Goal: Task Accomplishment & Management: Manage account settings

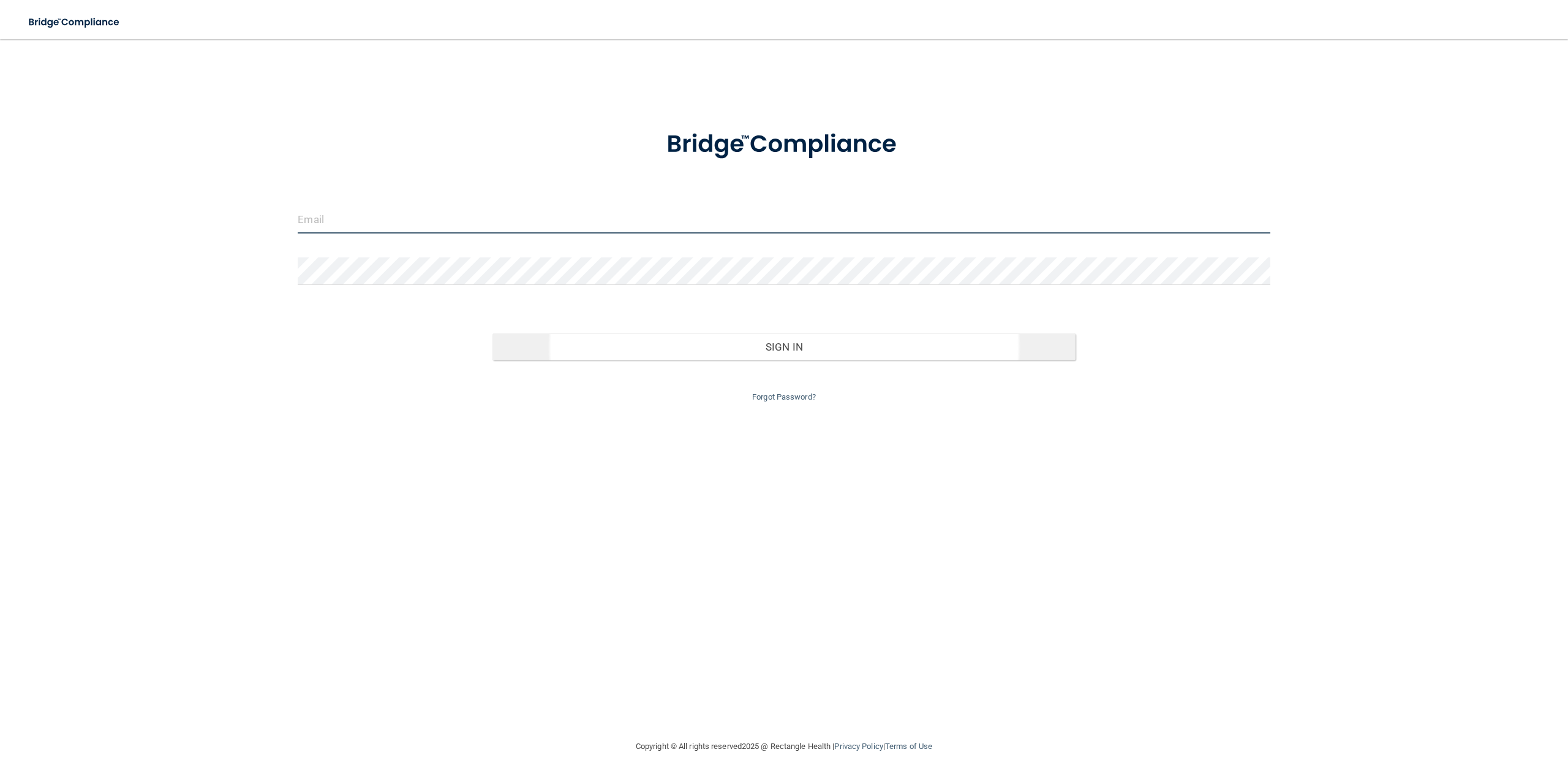
type input "[PERSON_NAME][EMAIL_ADDRESS][DOMAIN_NAME]"
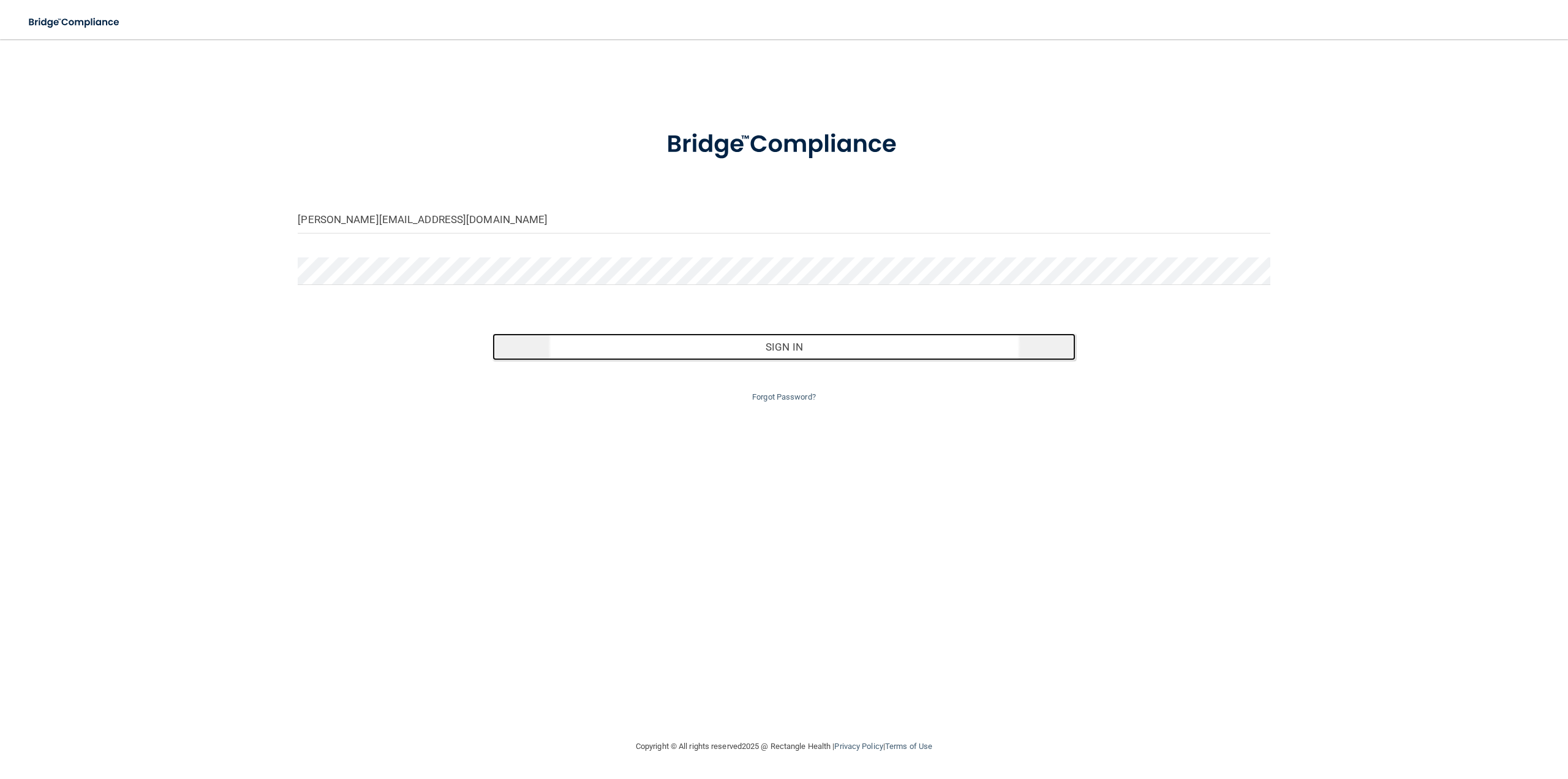
click at [808, 343] on button "Sign In" at bounding box center [784, 347] width 584 height 27
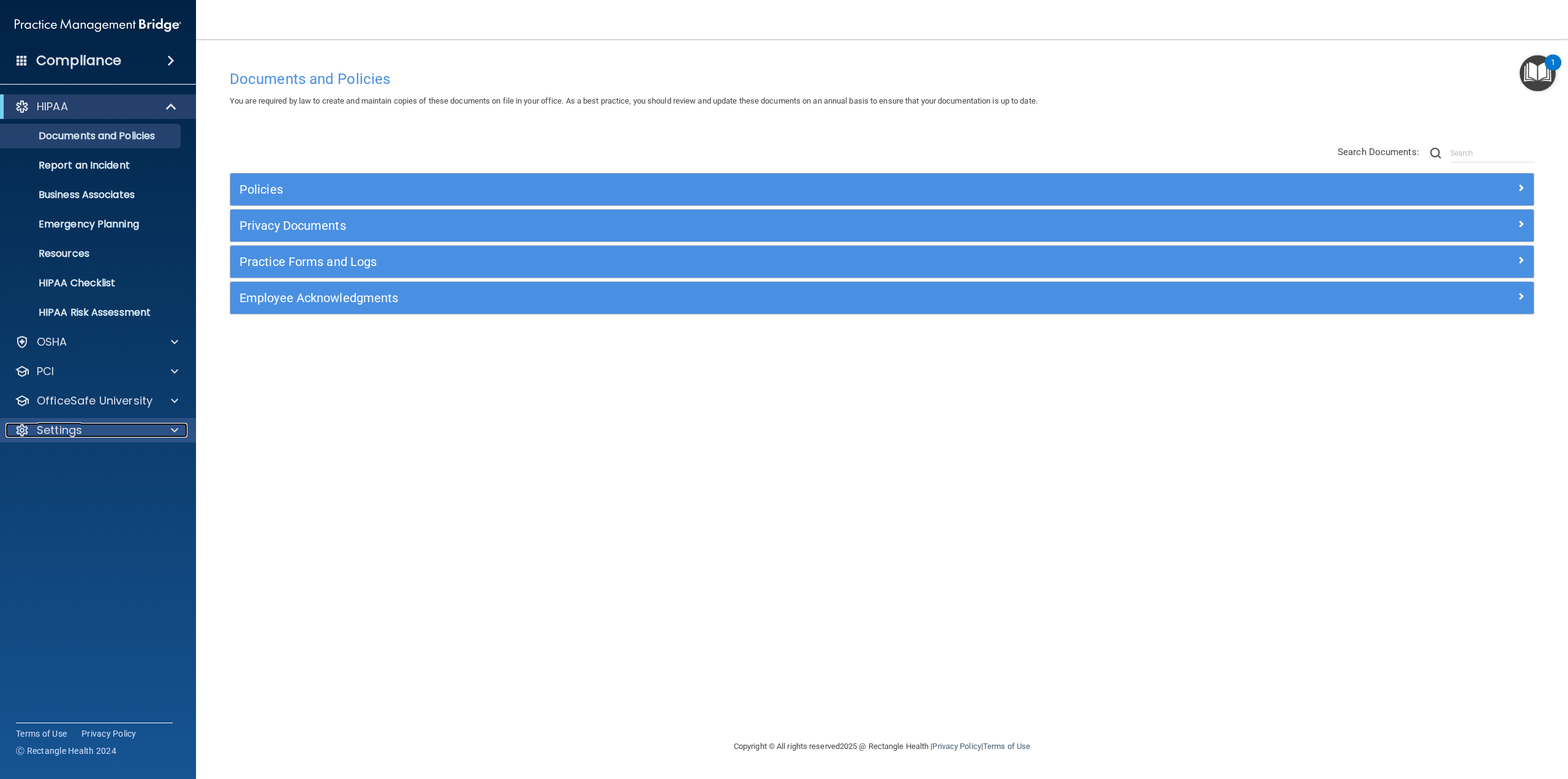
click at [64, 433] on p "Settings" at bounding box center [59, 430] width 45 height 14
click at [76, 491] on p "My Users" at bounding box center [92, 489] width 167 height 12
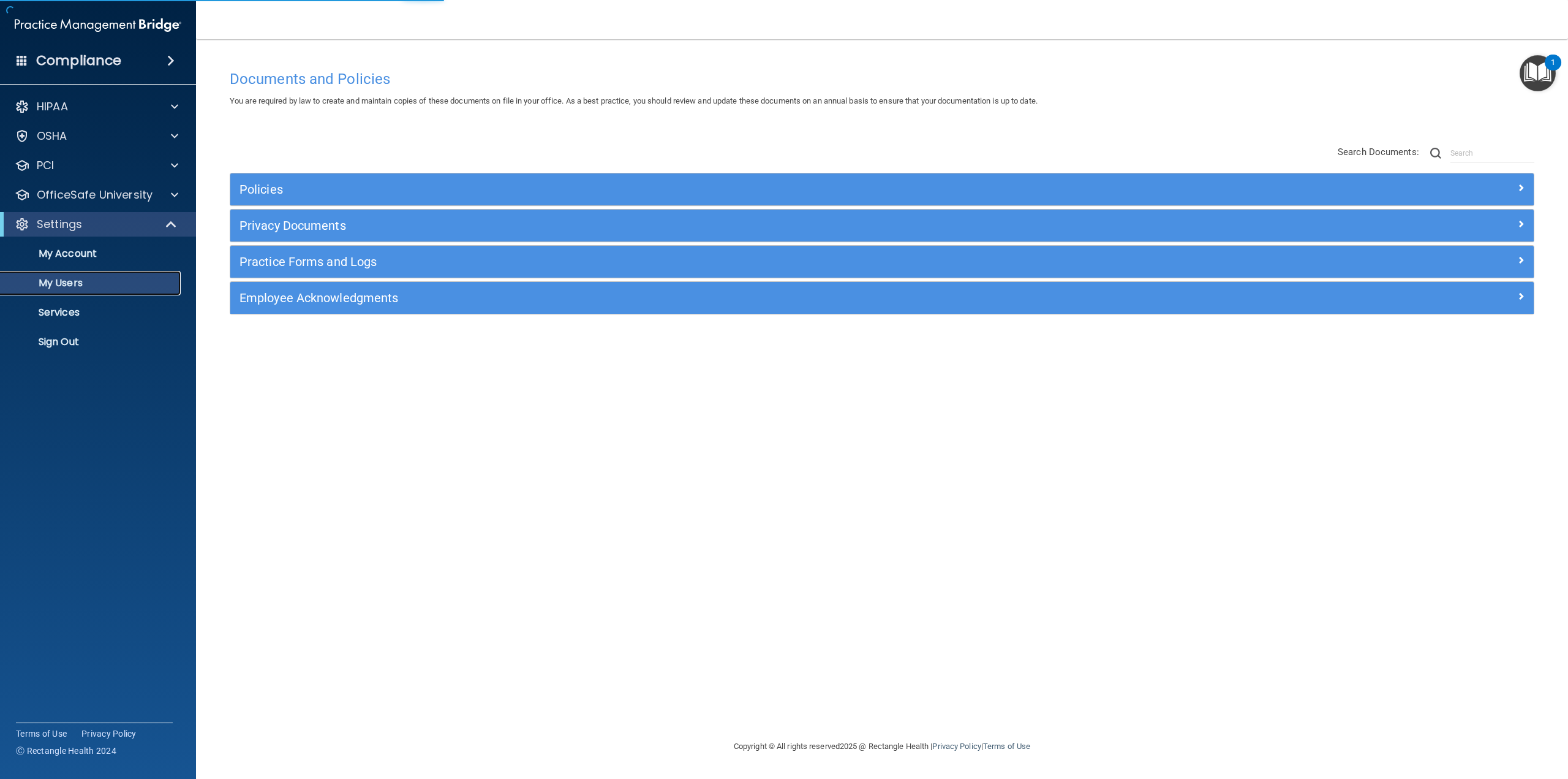
select select "20"
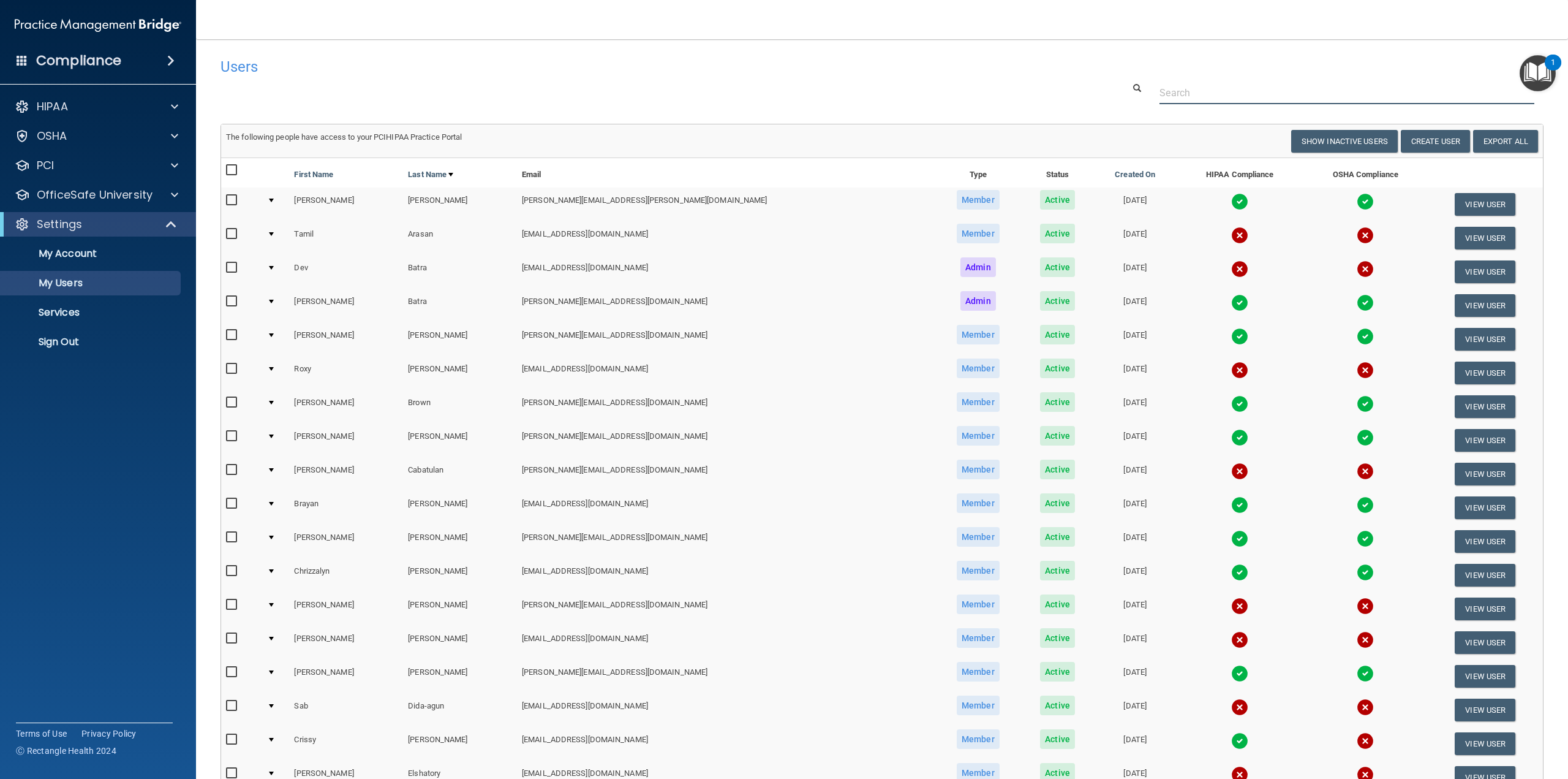
click at [1268, 101] on input "text" at bounding box center [1347, 92] width 375 height 22
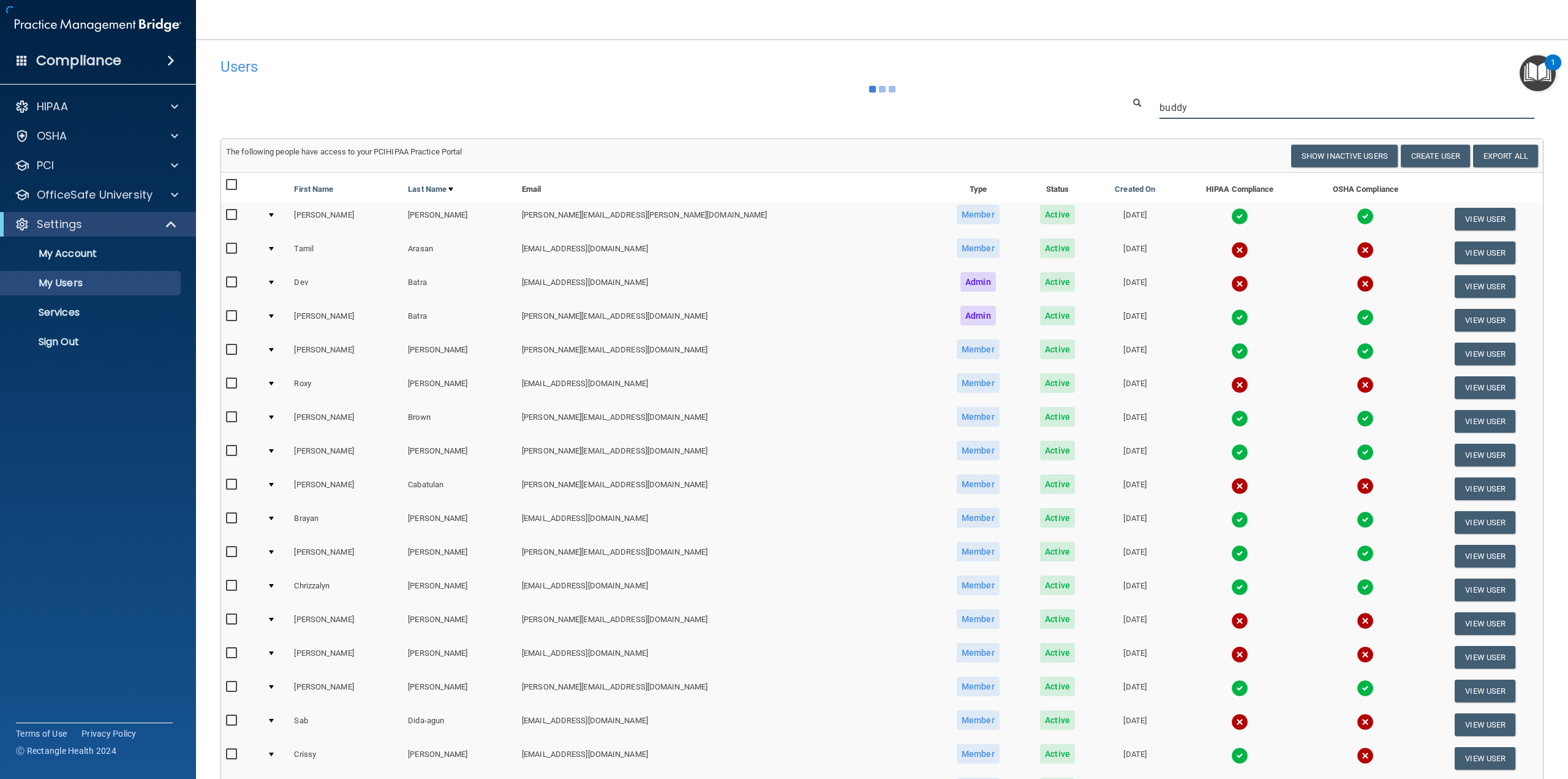
type input "buddy"
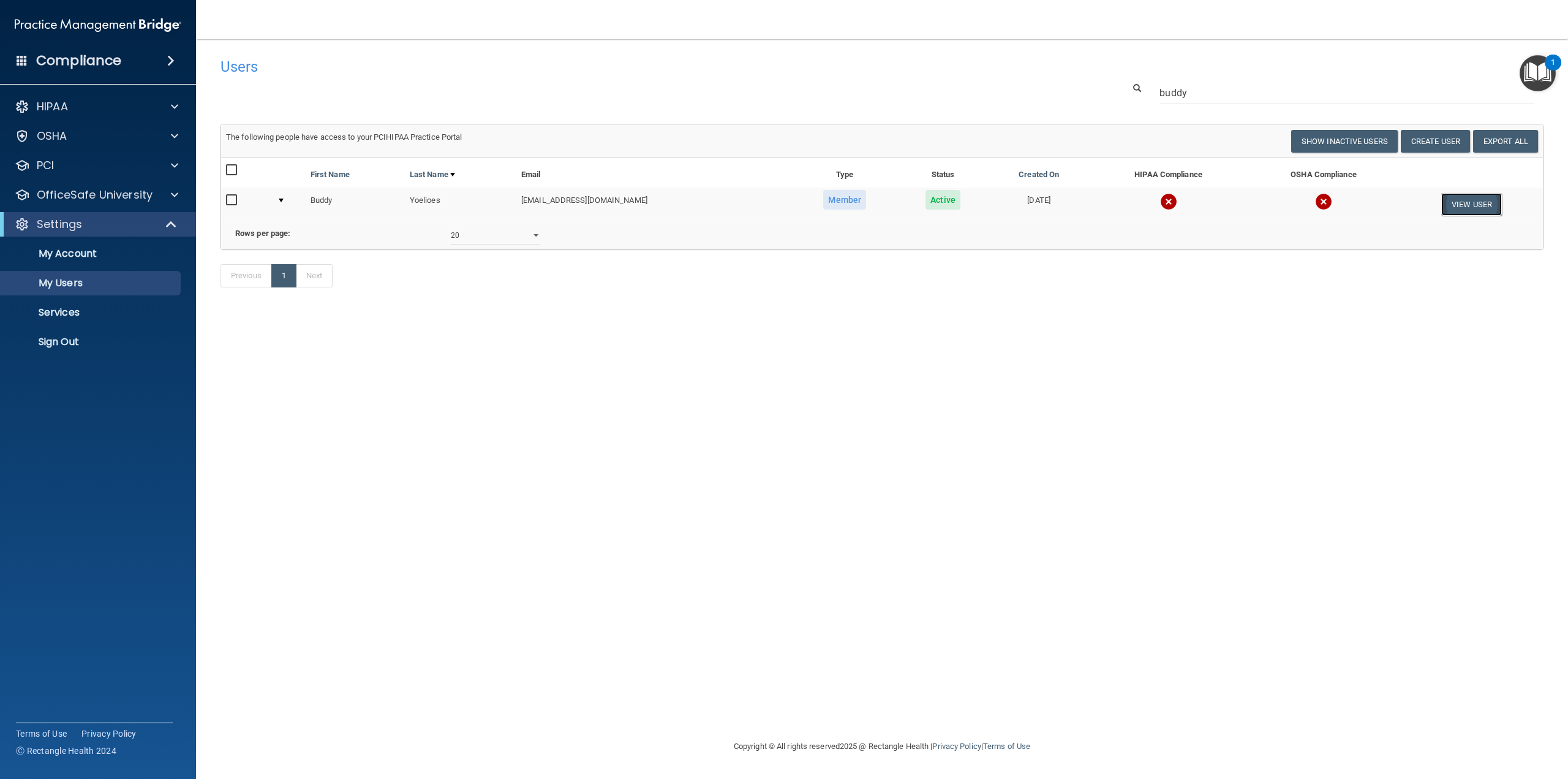
click at [1464, 198] on button "View User" at bounding box center [1472, 204] width 61 height 22
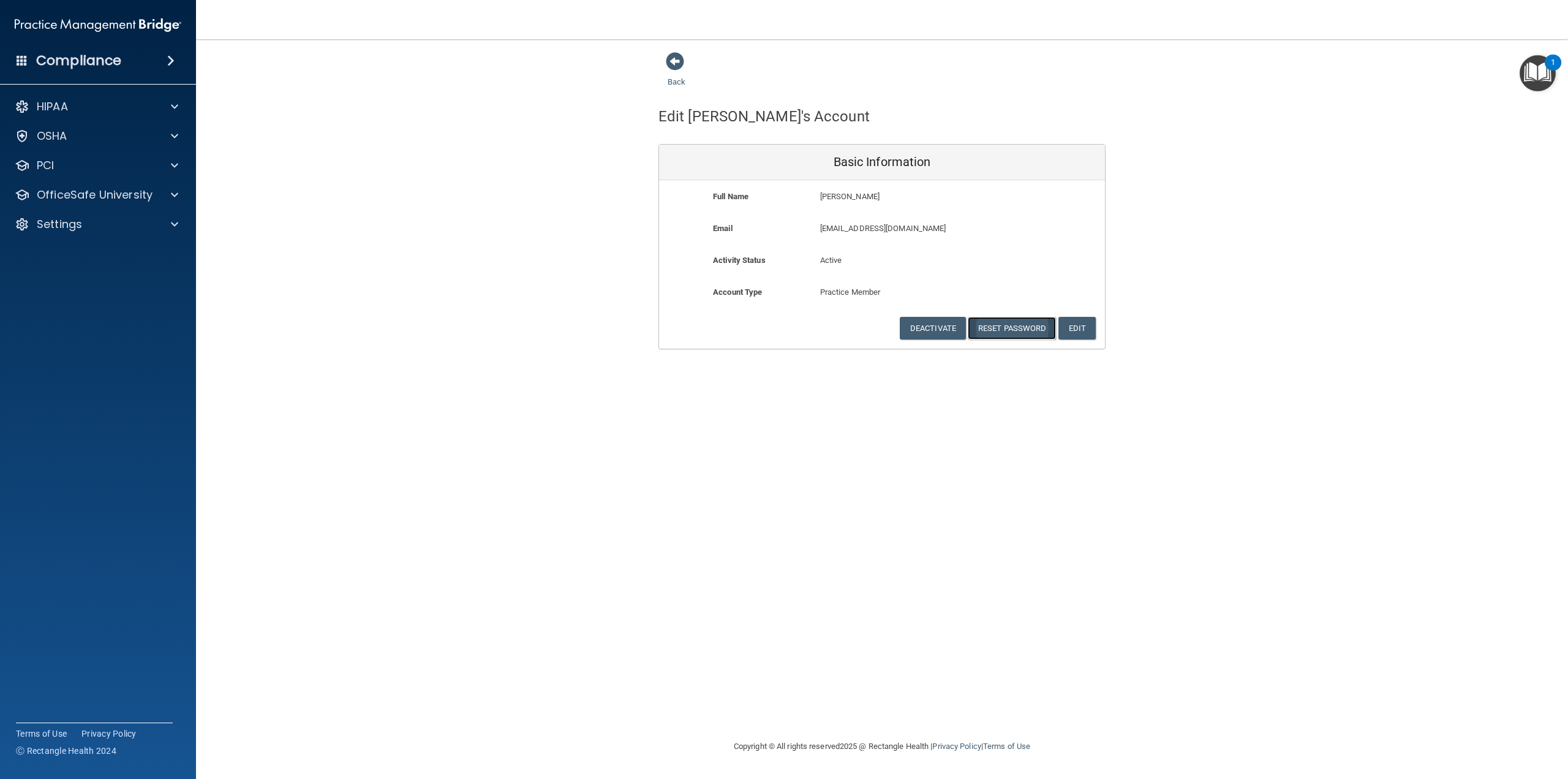
click at [996, 325] on button "Reset Password" at bounding box center [1012, 328] width 88 height 22
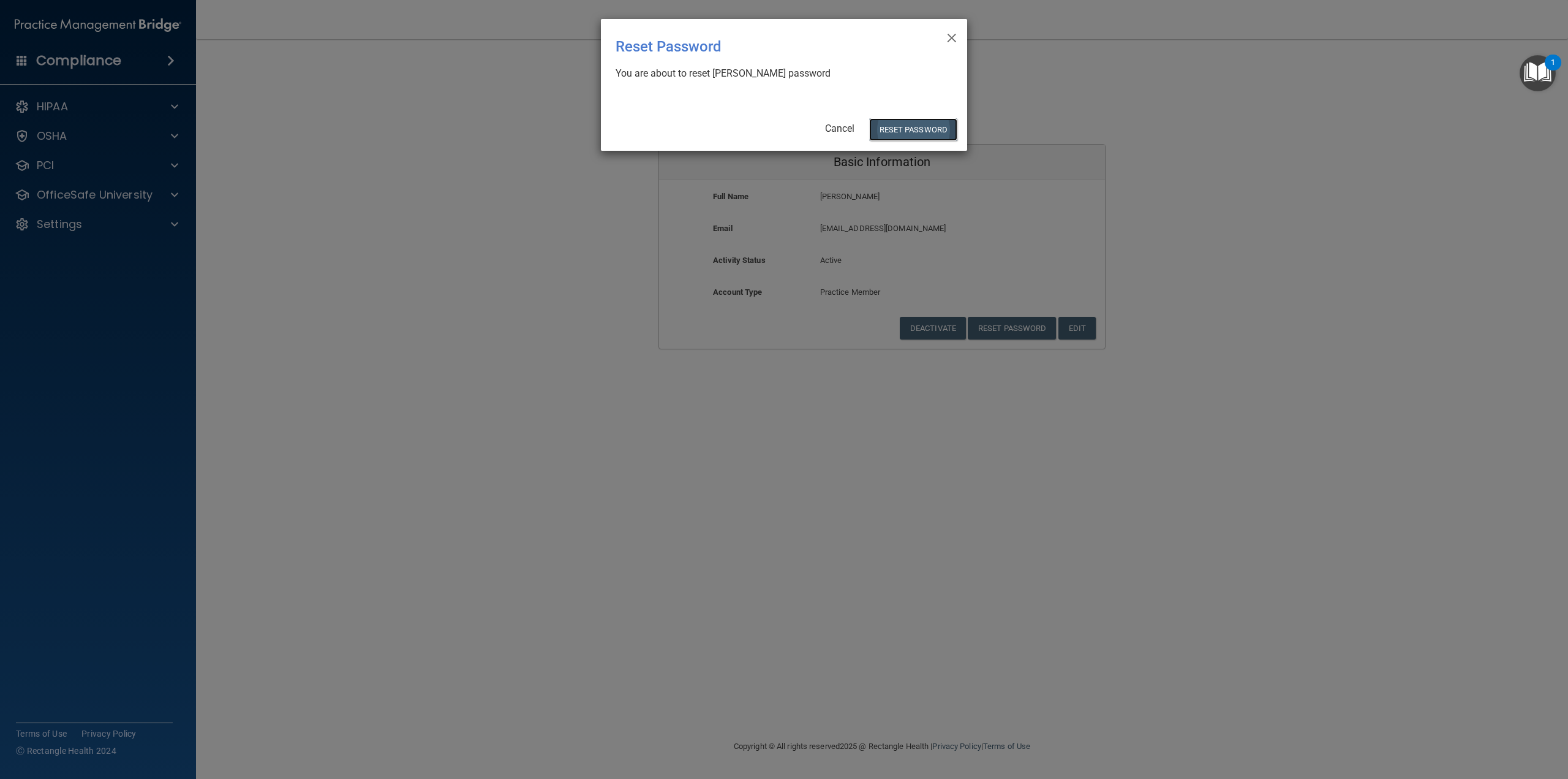
click at [924, 124] on button "Reset Password" at bounding box center [914, 129] width 88 height 22
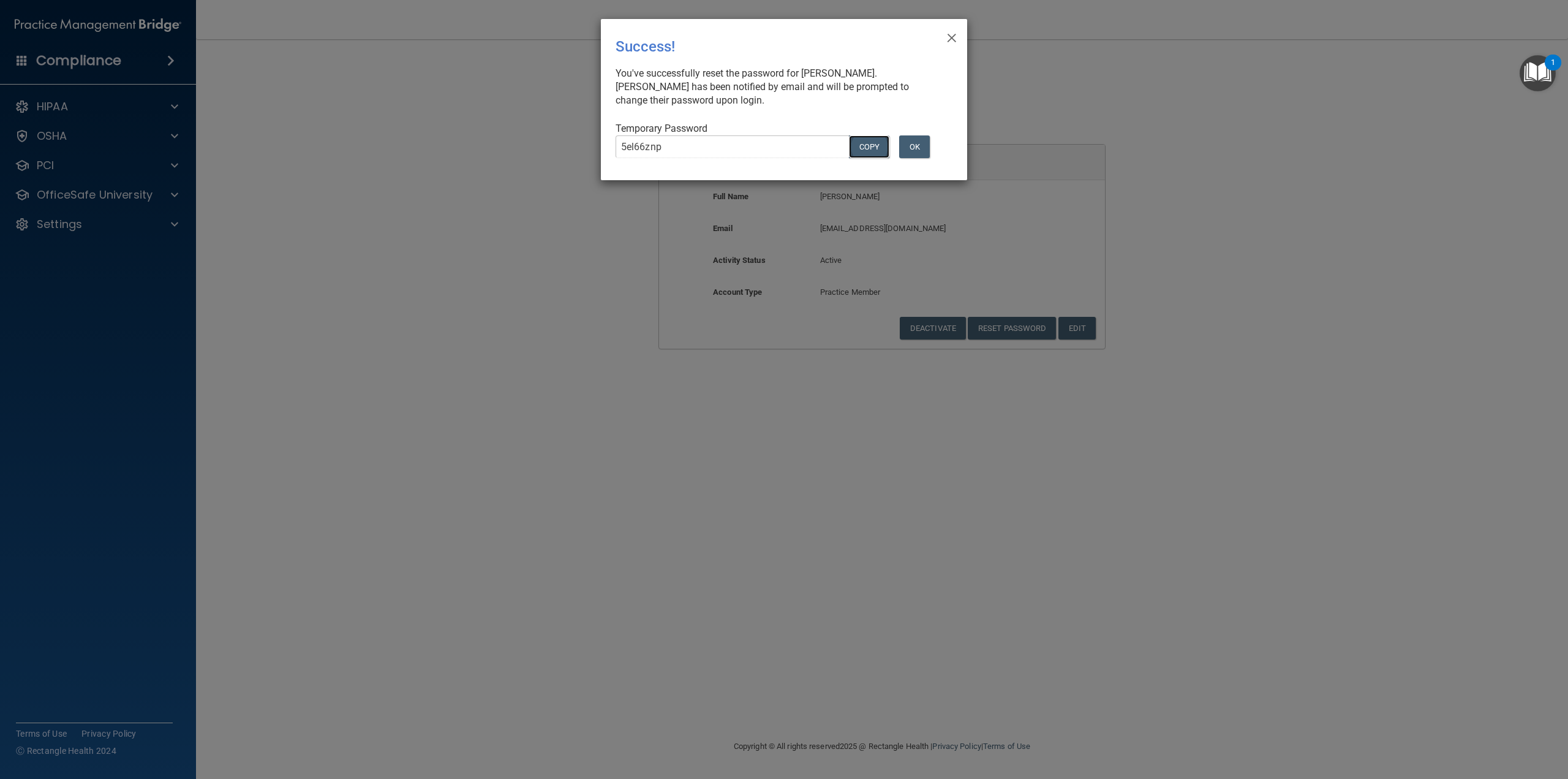
click at [870, 147] on button "COPY" at bounding box center [869, 147] width 41 height 22
click at [953, 40] on span "×" at bounding box center [952, 36] width 11 height 25
